Goal: Find specific page/section: Find specific page/section

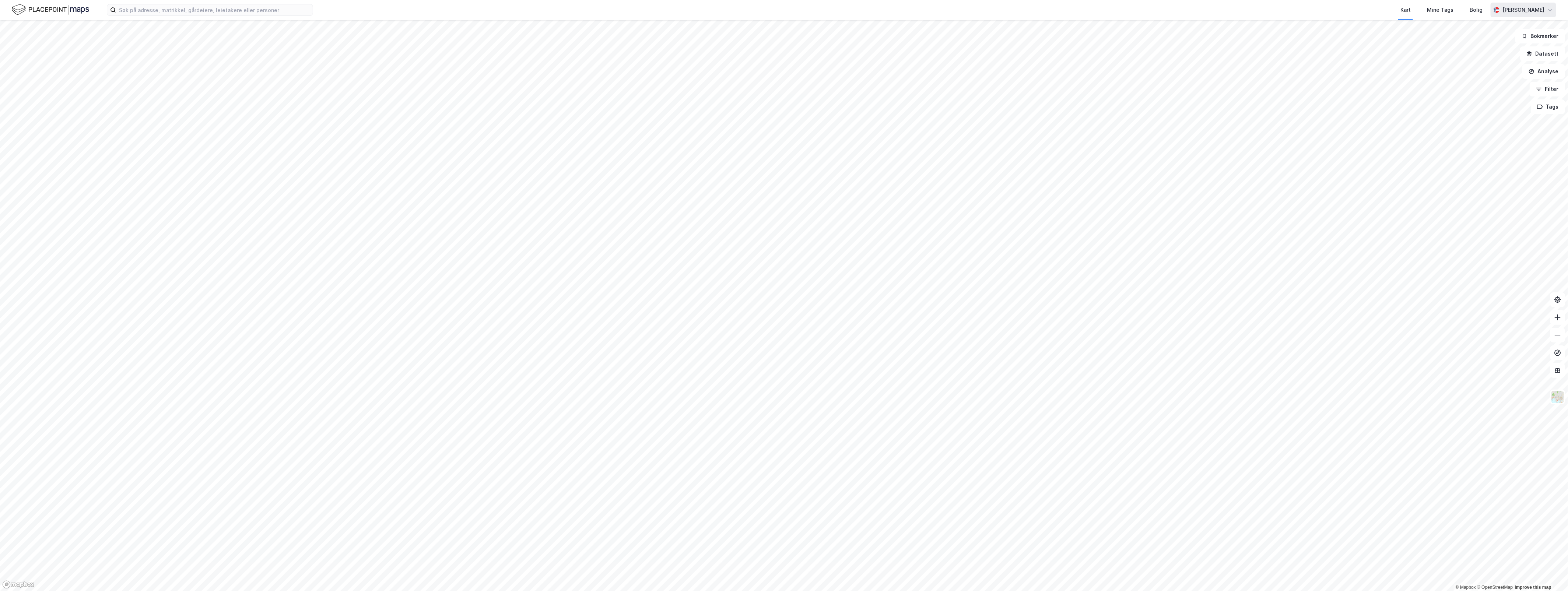
click at [1553, 10] on icon at bounding box center [1550, 10] width 6 height 6
click at [234, 6] on input at bounding box center [214, 10] width 197 height 11
click at [332, 15] on div "Nylige søk (100) [STREET_ADDRESS] • Eiendom • 301-27-1558-0-0 [STREET_ADDRESS] …" at bounding box center [784, 10] width 1568 height 20
click at [265, 10] on input at bounding box center [214, 10] width 197 height 11
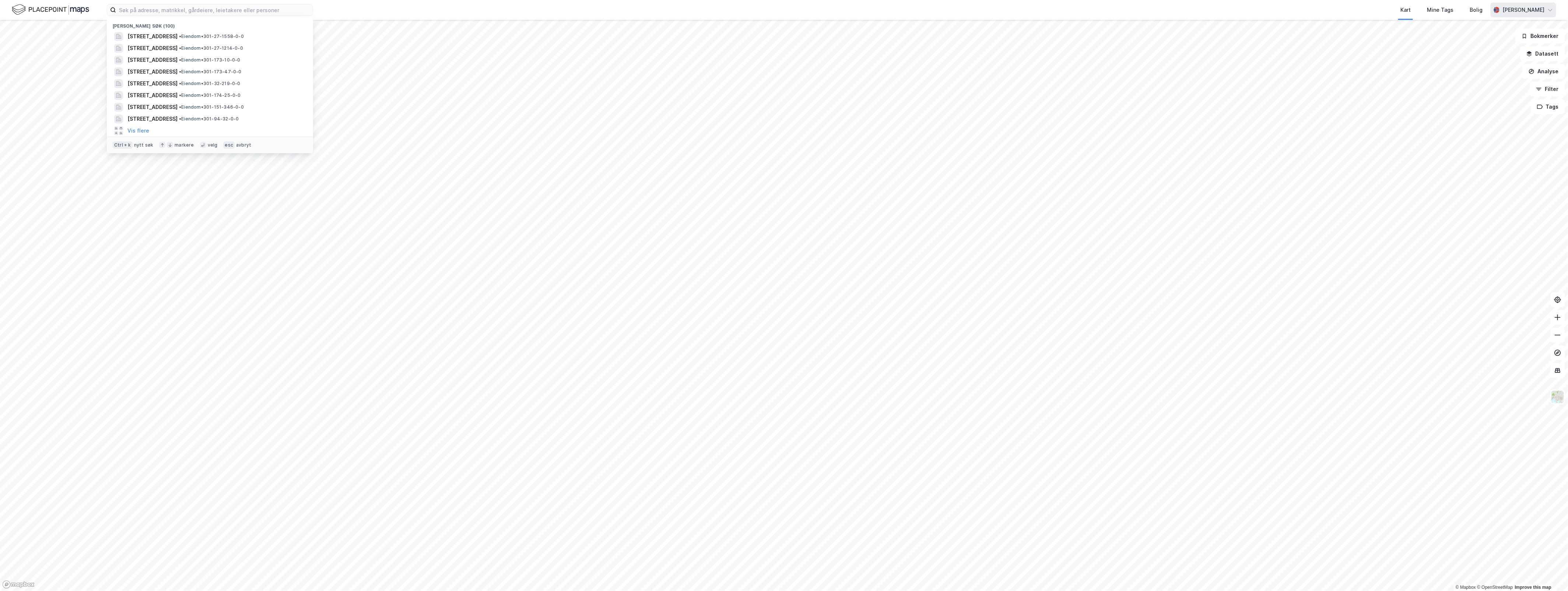
click at [333, 10] on div "Nylige søk (100) [STREET_ADDRESS] • Eiendom • 301-27-1558-0-0 [STREET_ADDRESS] …" at bounding box center [784, 10] width 1568 height 20
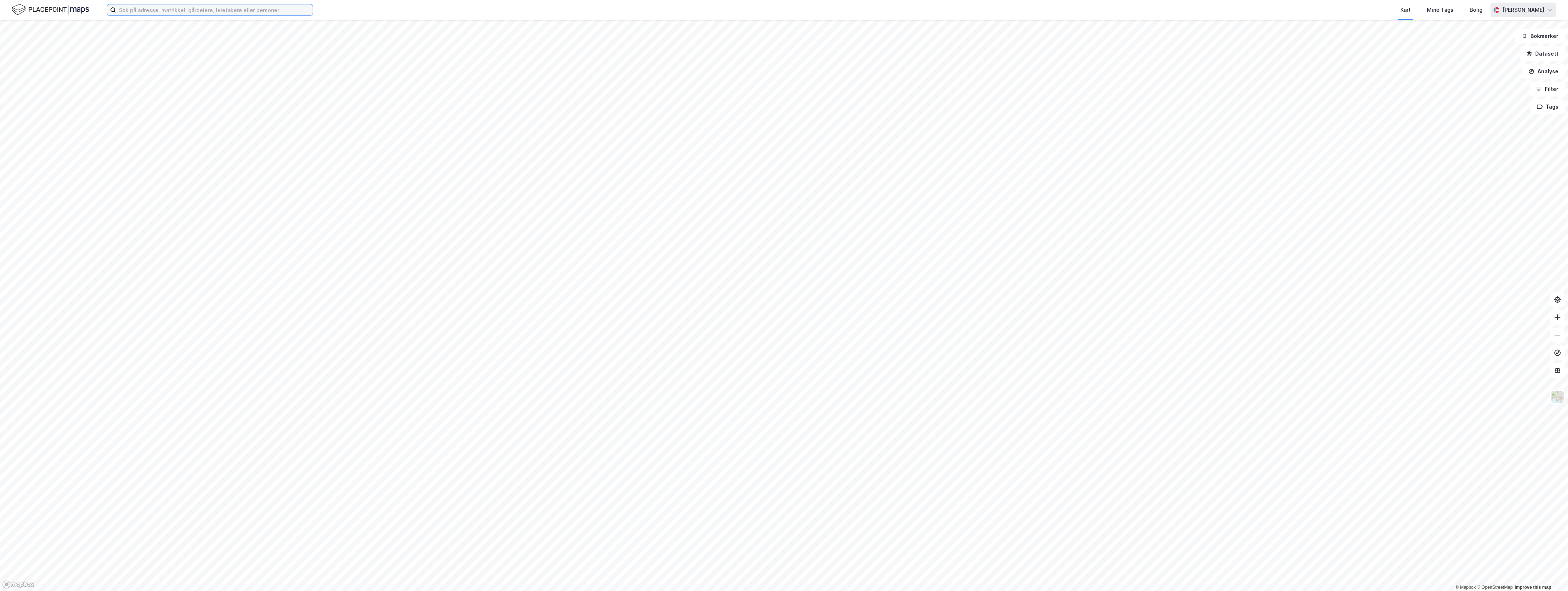
click at [265, 12] on input at bounding box center [214, 10] width 197 height 11
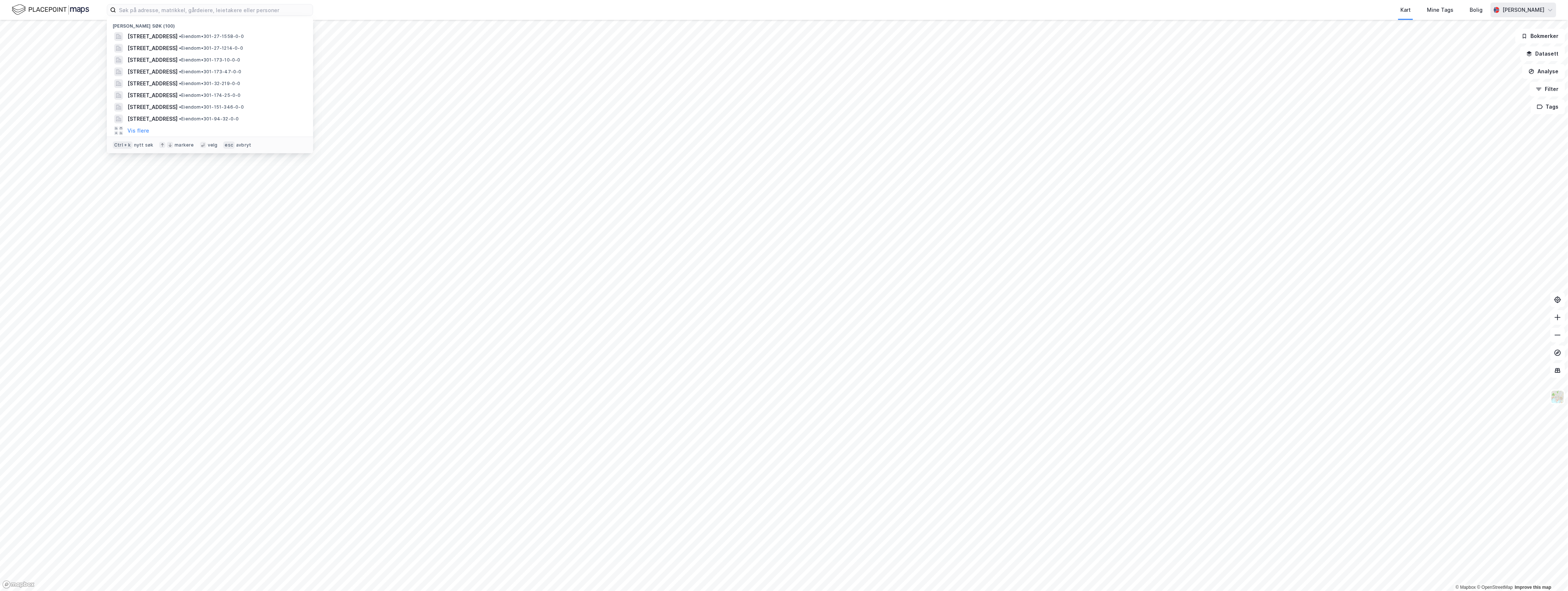
click at [323, 11] on div "Nylige søk (100) [STREET_ADDRESS] • Eiendom • 301-27-1558-0-0 [STREET_ADDRESS] …" at bounding box center [784, 10] width 1568 height 20
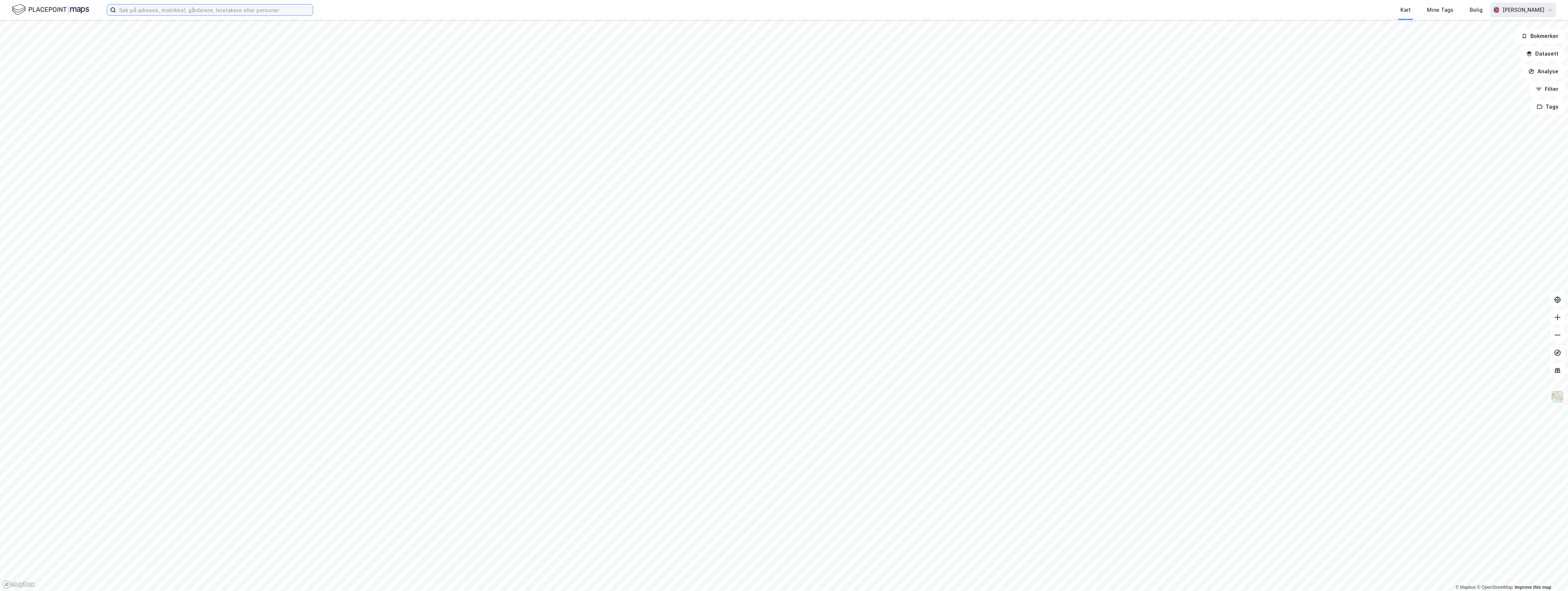
click at [265, 11] on input at bounding box center [214, 10] width 197 height 11
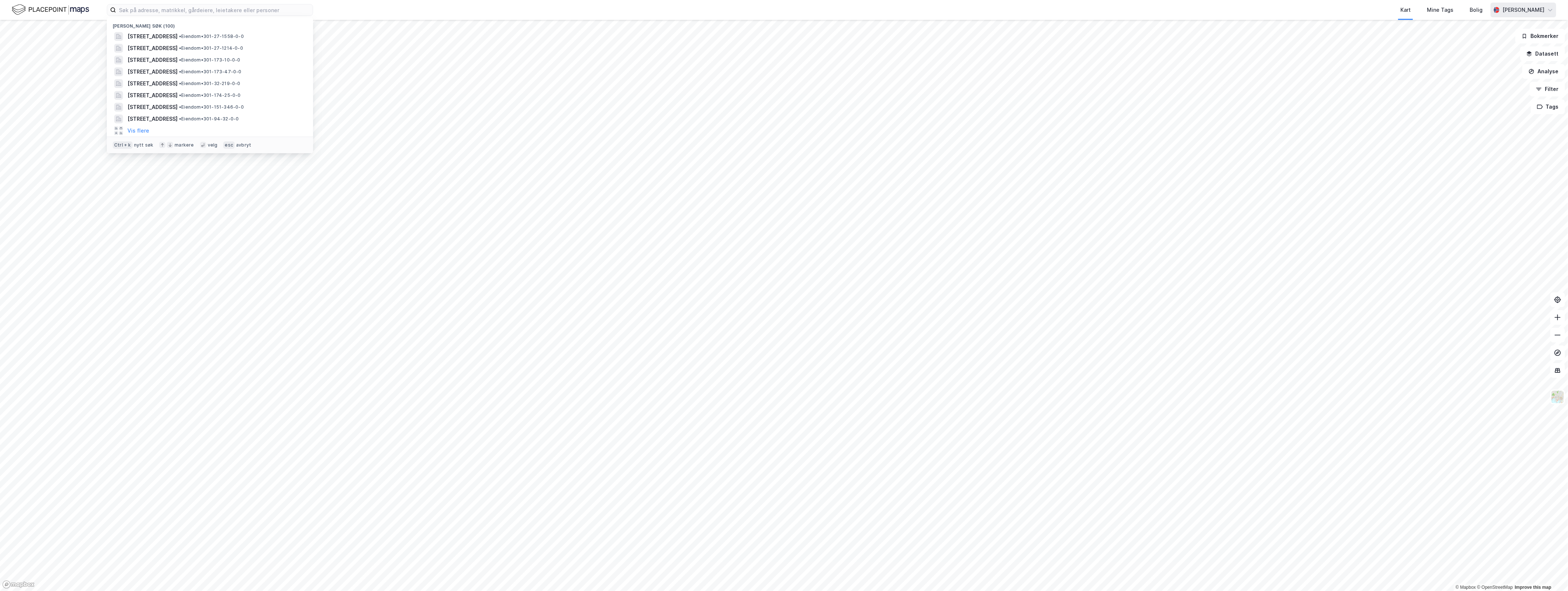
click at [324, 10] on div "Nylige søk (100) [STREET_ADDRESS] • Eiendom • 301-27-1558-0-0 [STREET_ADDRESS] …" at bounding box center [784, 10] width 1568 height 20
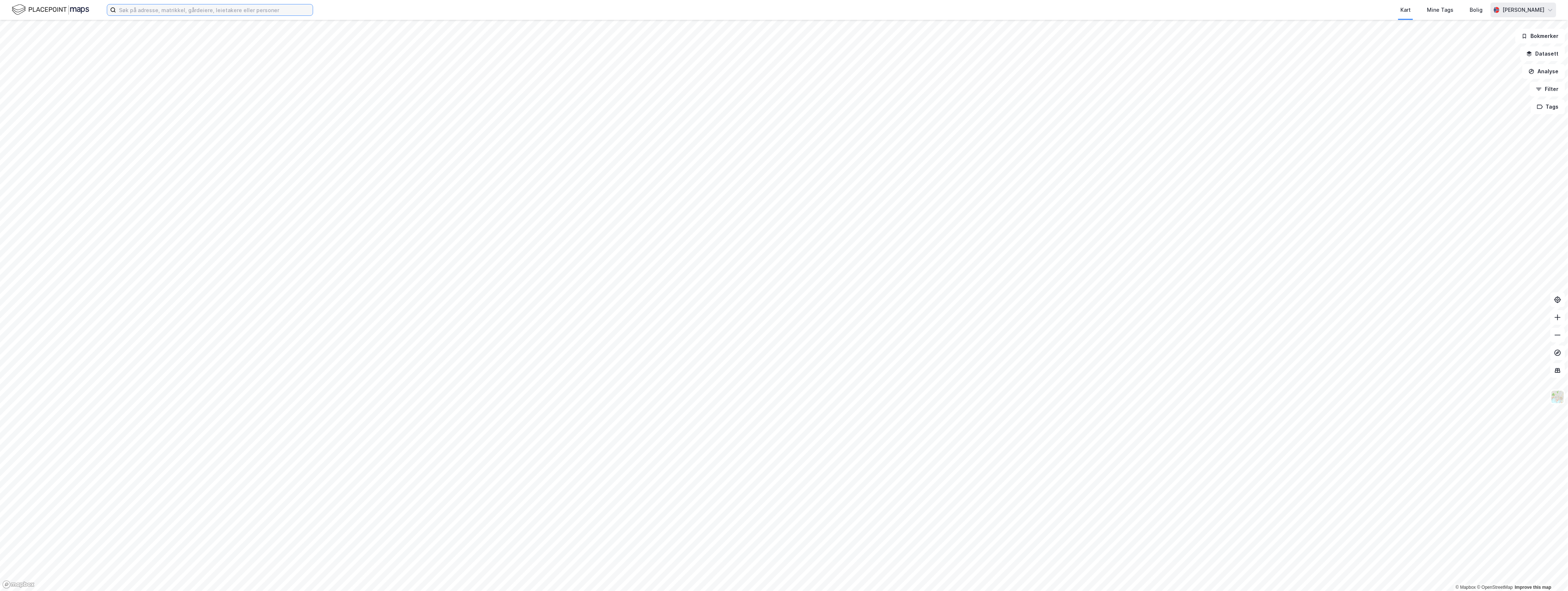
click at [267, 12] on input at bounding box center [214, 10] width 197 height 11
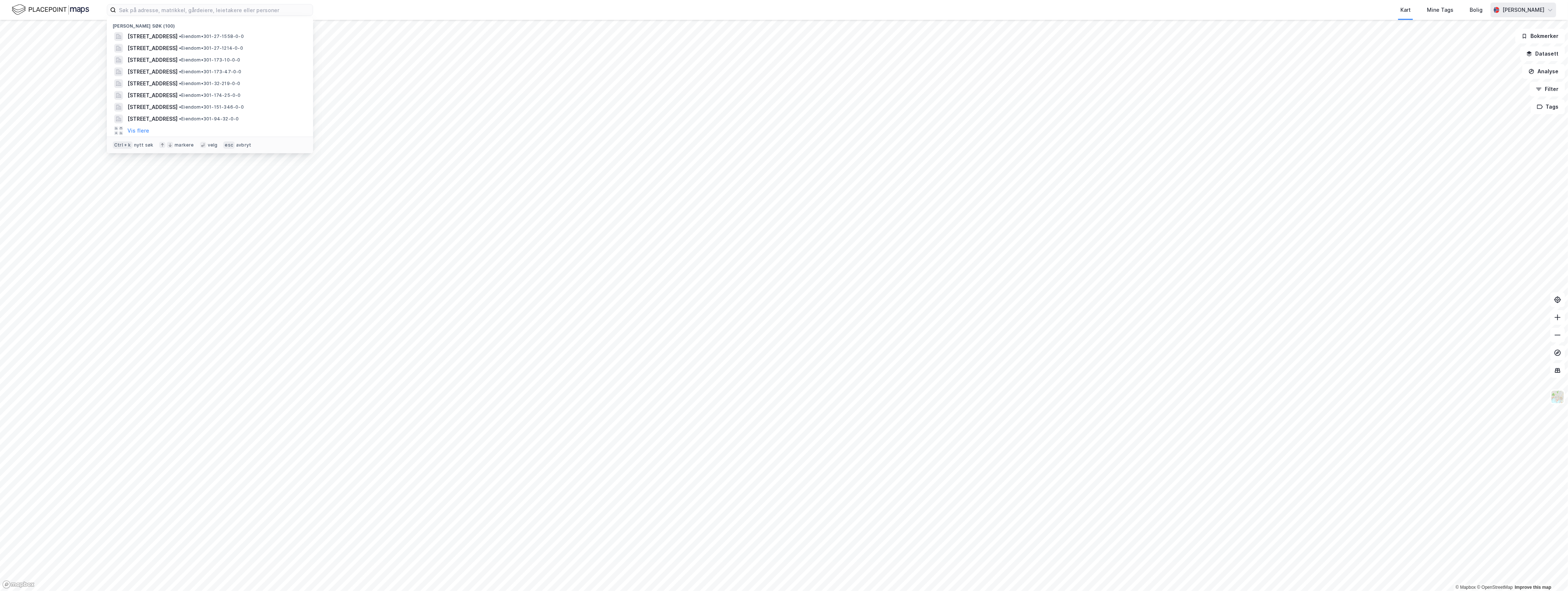
click at [321, 12] on div "Nylige søk (100) [STREET_ADDRESS] • Eiendom • 301-27-1558-0-0 [STREET_ADDRESS] …" at bounding box center [784, 10] width 1568 height 20
click at [212, 13] on input at bounding box center [214, 10] width 197 height 11
click at [208, 9] on input at bounding box center [214, 10] width 197 height 11
click at [177, 40] on span "[STREET_ADDRESS]" at bounding box center [152, 37] width 50 height 9
